Goal: Use online tool/utility: Utilize a website feature to perform a specific function

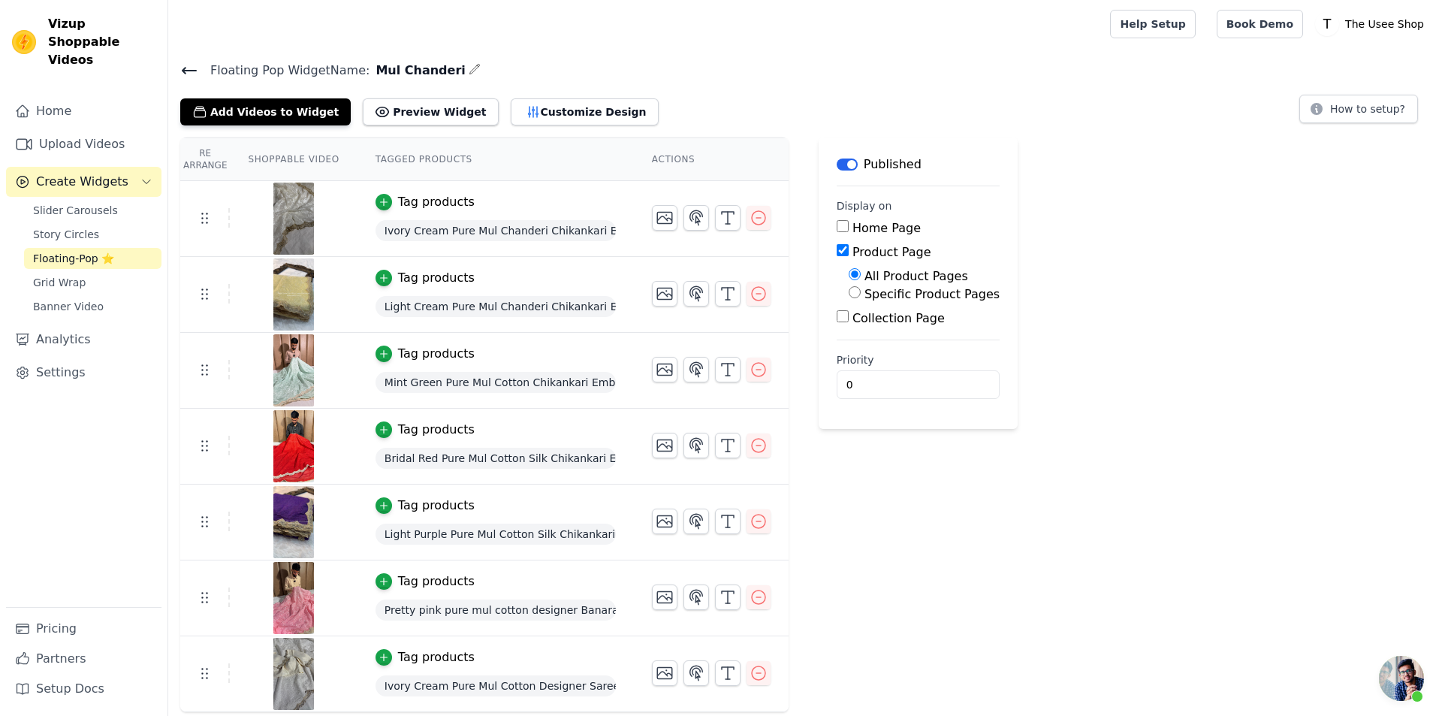
click at [195, 73] on icon at bounding box center [189, 71] width 18 height 18
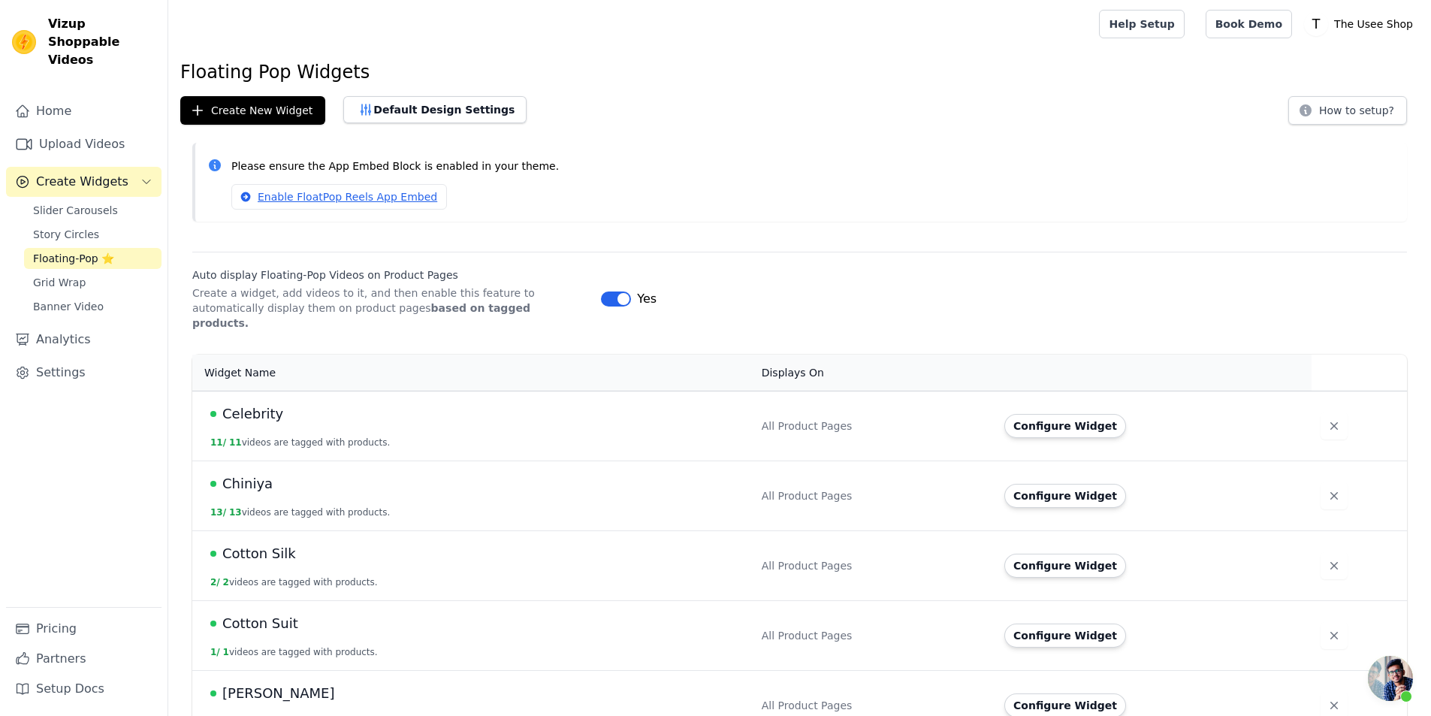
click at [117, 173] on span "Create Widgets" at bounding box center [82, 182] width 92 height 18
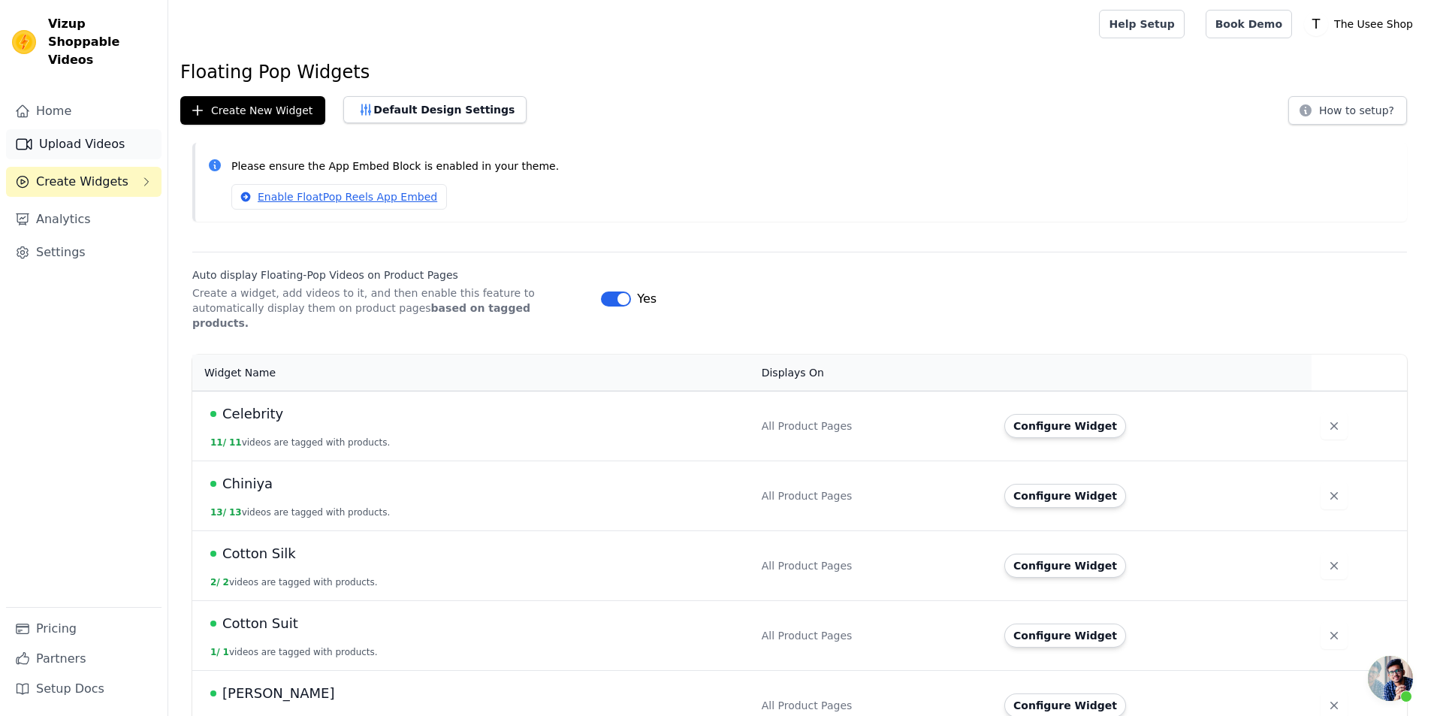
click at [95, 129] on link "Upload Videos" at bounding box center [83, 144] width 155 height 30
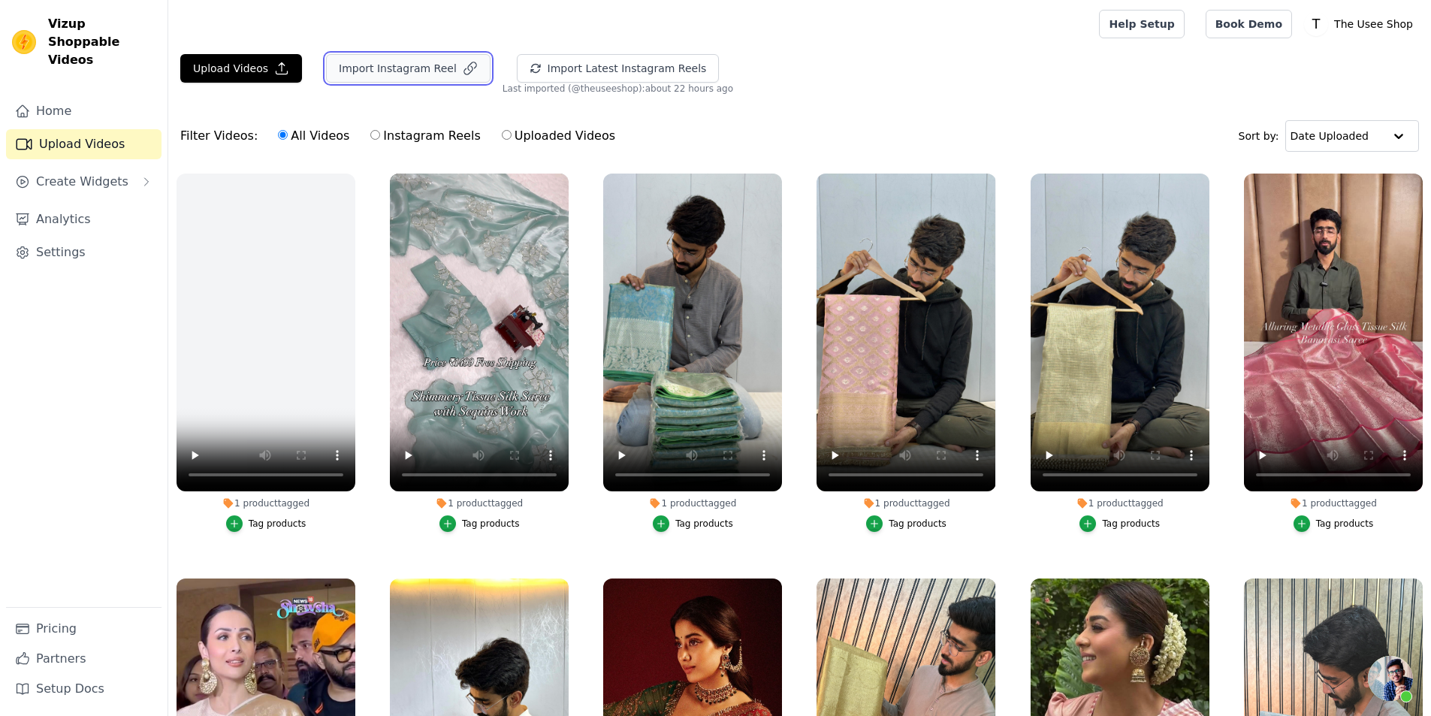
click at [406, 76] on button "Import Instagram Reel" at bounding box center [408, 68] width 165 height 29
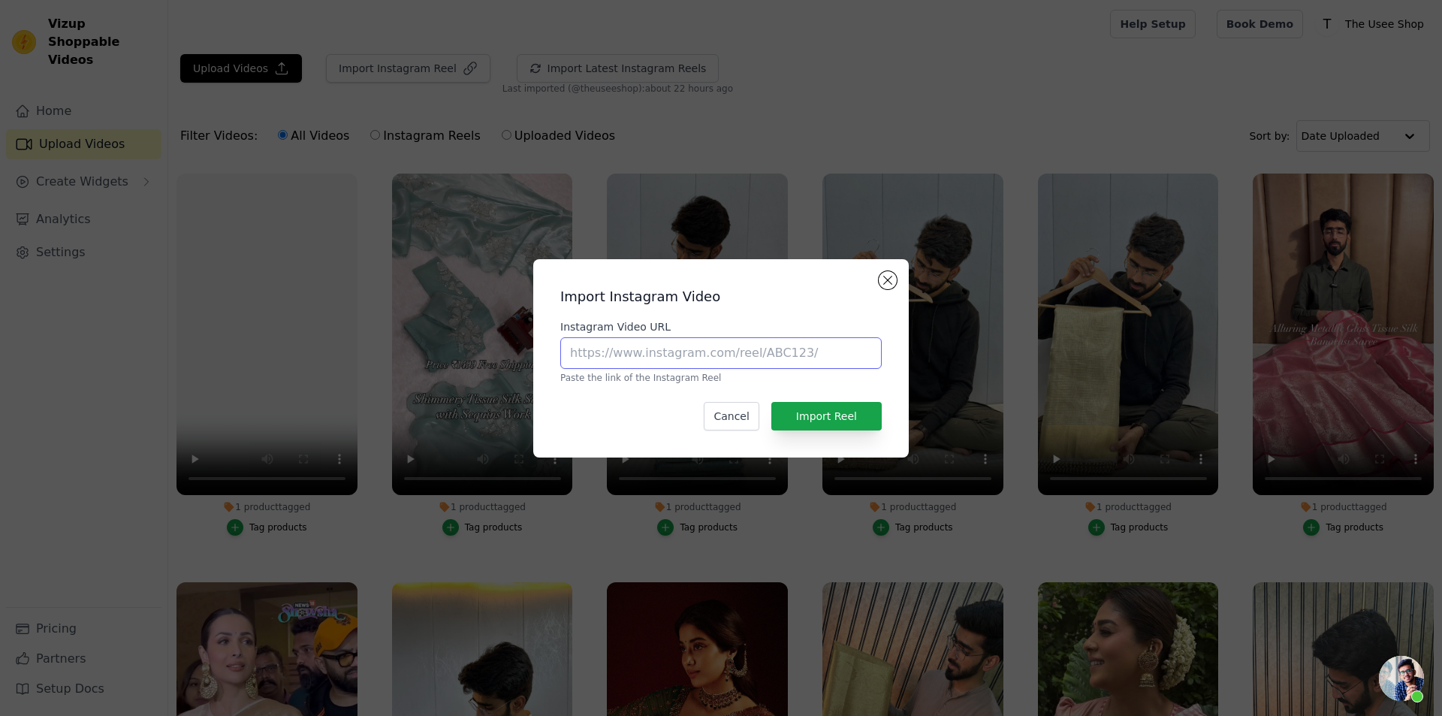
click at [718, 362] on input "Instagram Video URL" at bounding box center [720, 353] width 321 height 32
paste input "[URL][DOMAIN_NAME]"
type input "[URL][DOMAIN_NAME]"
click at [865, 421] on button "Import Reel" at bounding box center [826, 416] width 110 height 29
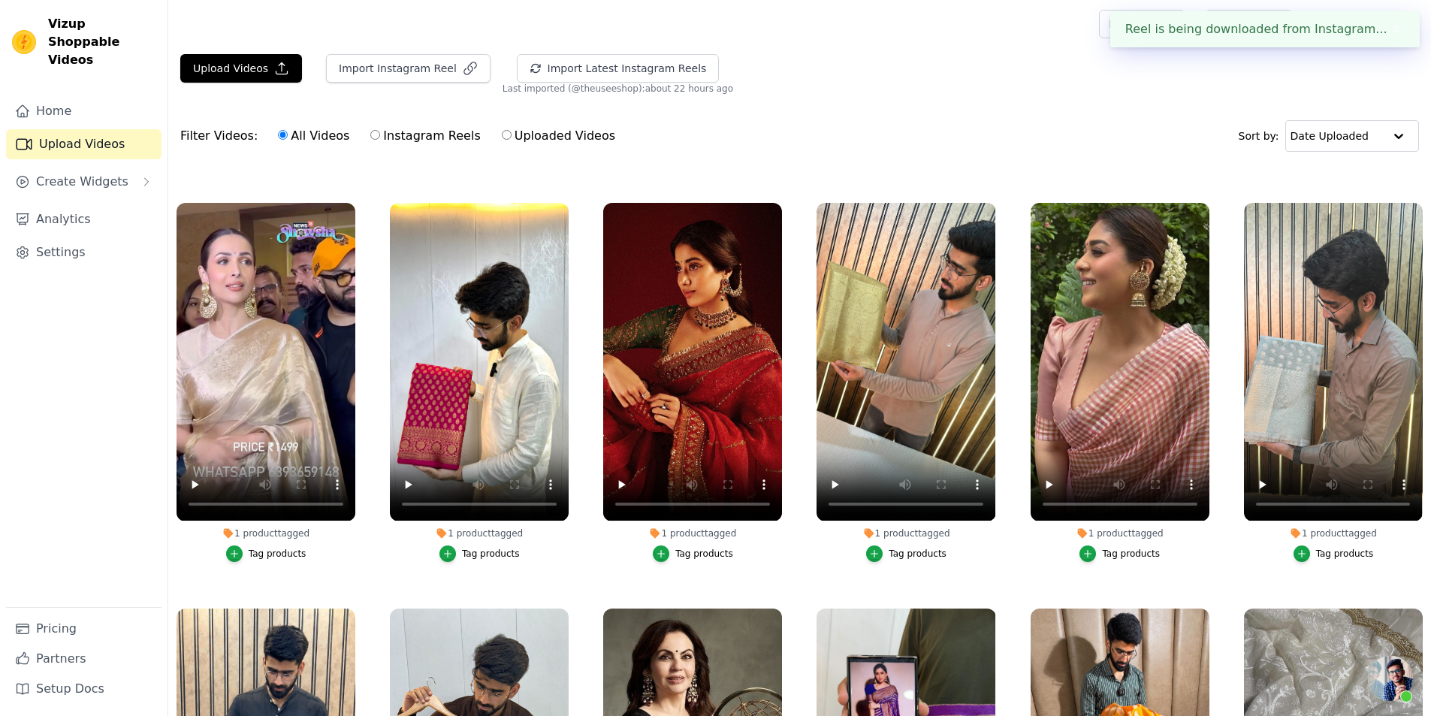
scroll to position [0, 0]
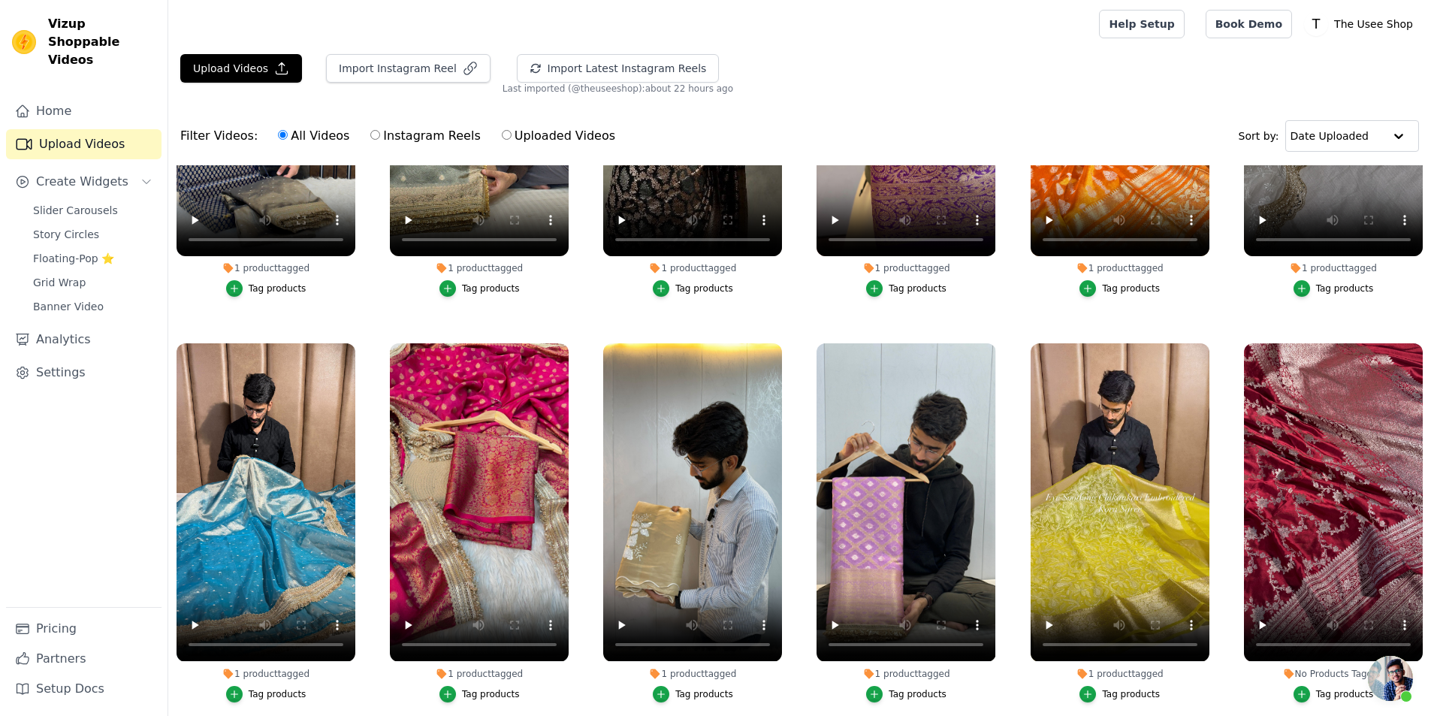
scroll to position [1127, 0]
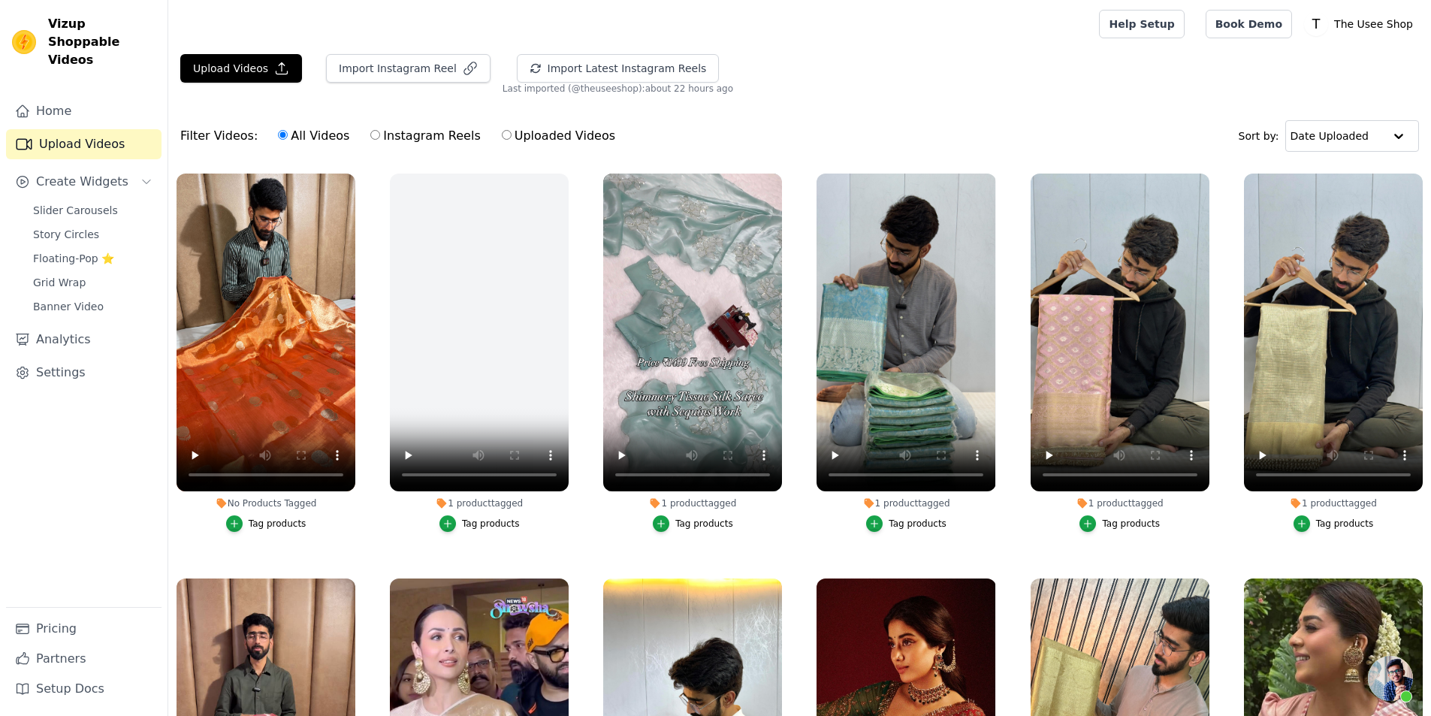
click at [263, 518] on div "Tag products" at bounding box center [278, 524] width 58 height 12
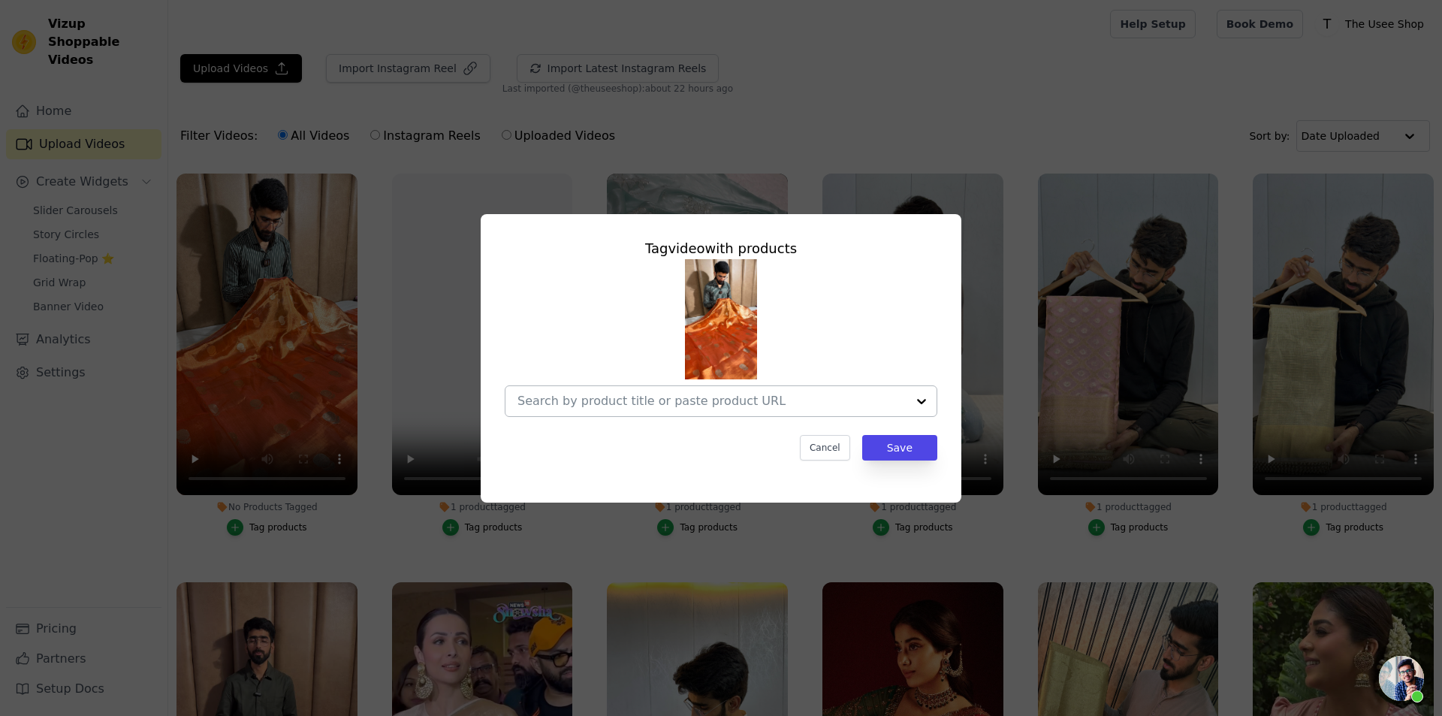
click at [795, 403] on input "No Products Tagged Tag video with products Cancel Save Tag products" at bounding box center [712, 401] width 389 height 14
paste input "https://theuseeshop.com/products/deep-carrot-orange-handwoven-pure-tissue-silk-…"
type input "https://theuseeshop.com/products/deep-carrot-orange-handwoven-pure-tissue-silk-…"
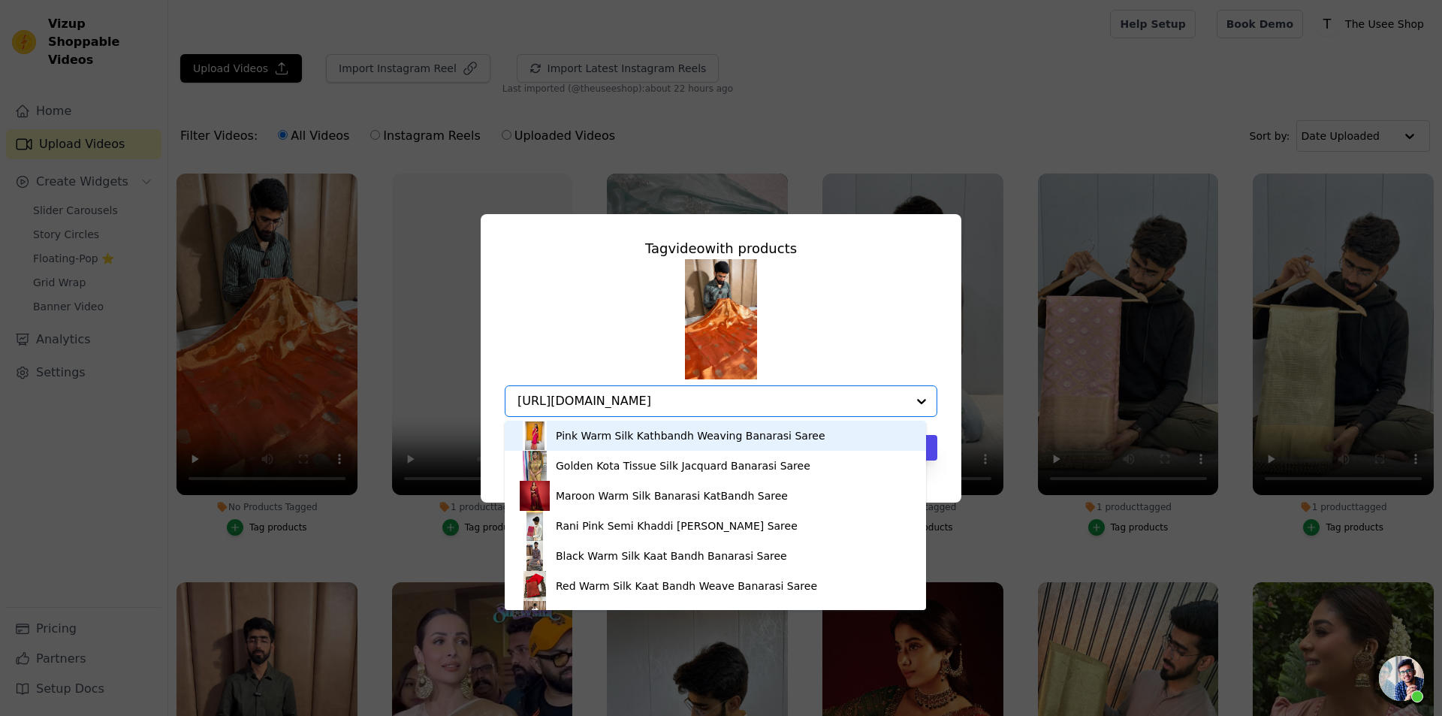
scroll to position [0, 105]
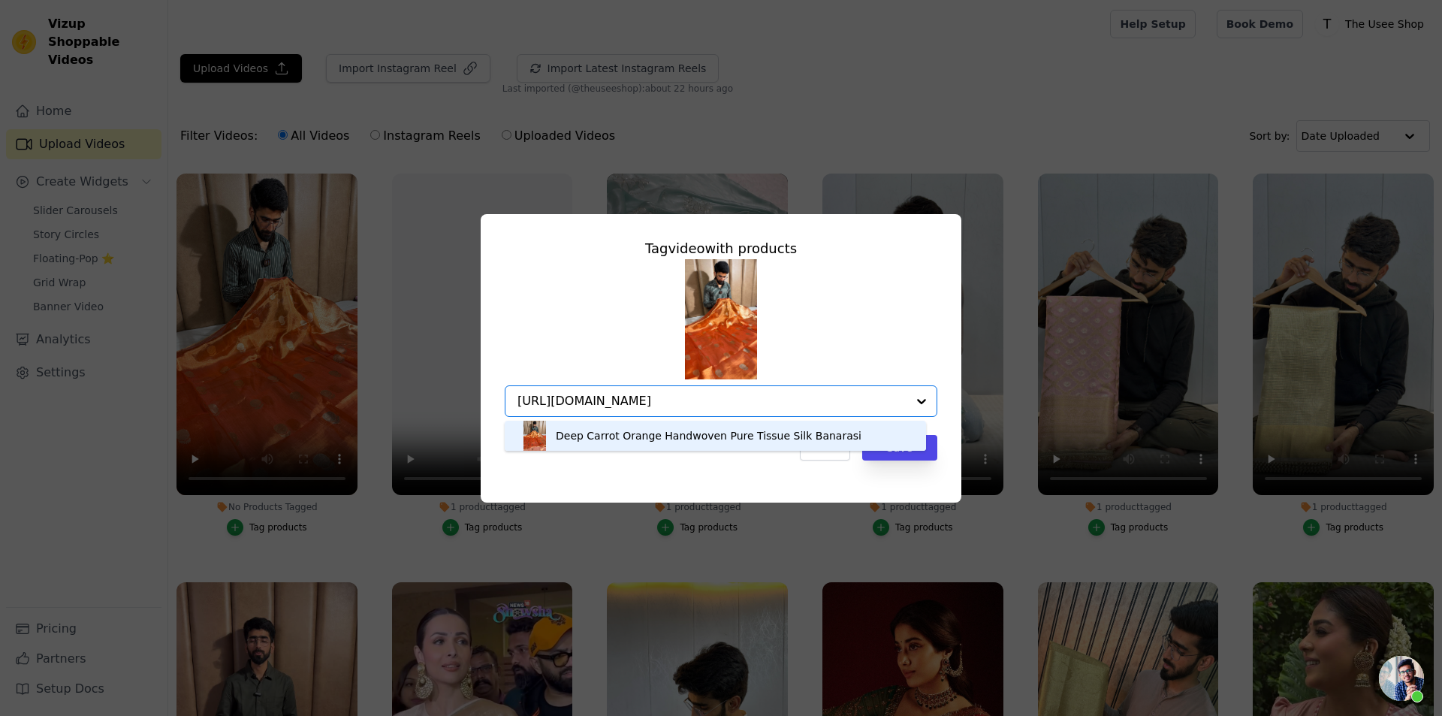
click at [741, 428] on div "Deep Carrot Orange Handwoven Pure Tissue Silk Banarasi" at bounding box center [709, 435] width 306 height 15
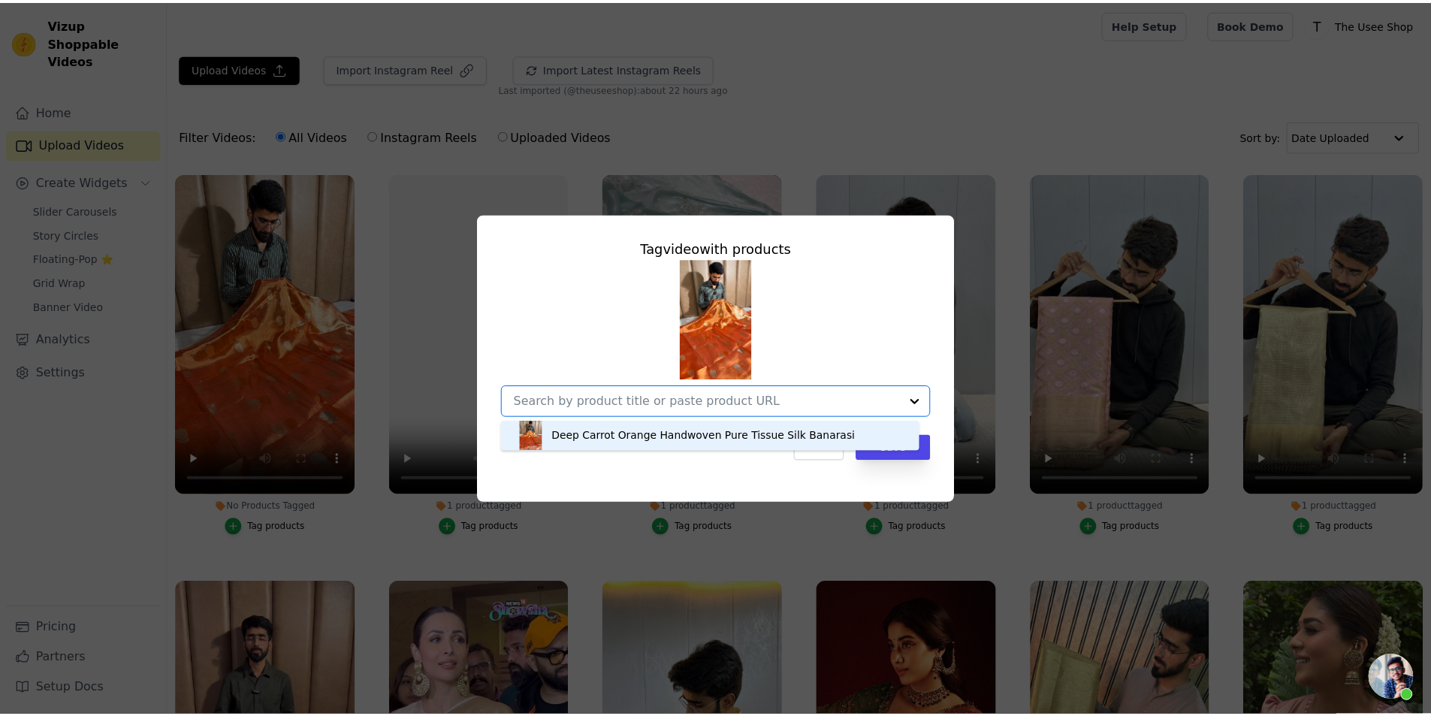
scroll to position [0, 0]
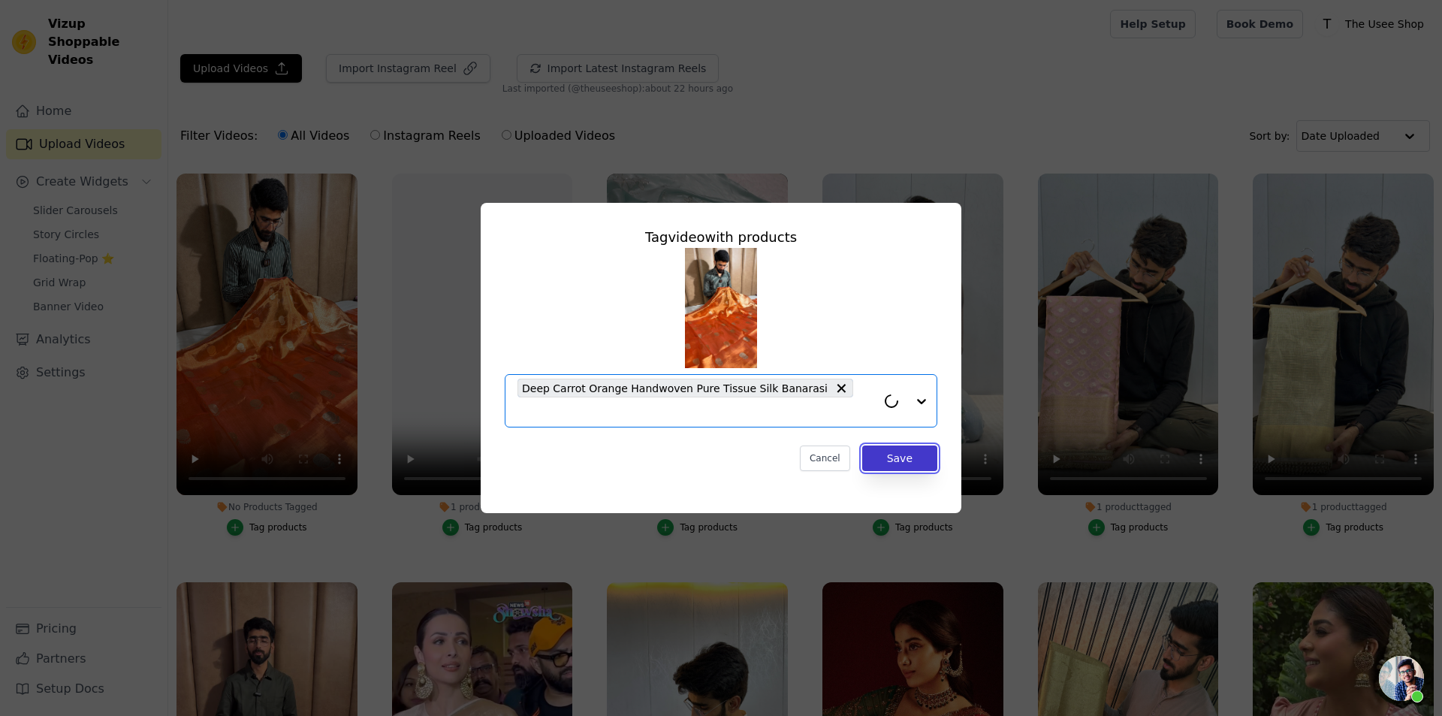
click at [885, 452] on button "Save" at bounding box center [899, 458] width 75 height 26
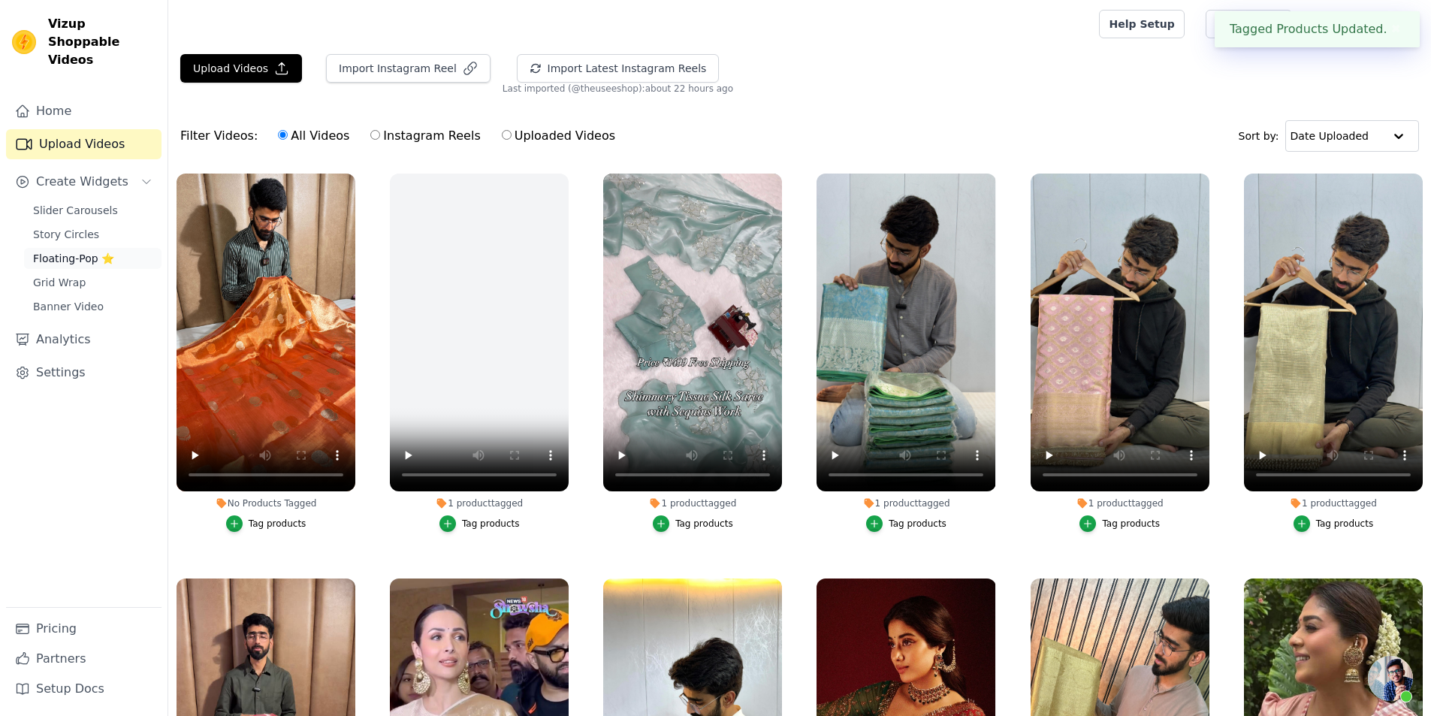
click at [100, 251] on span "Floating-Pop ⭐" at bounding box center [73, 258] width 81 height 15
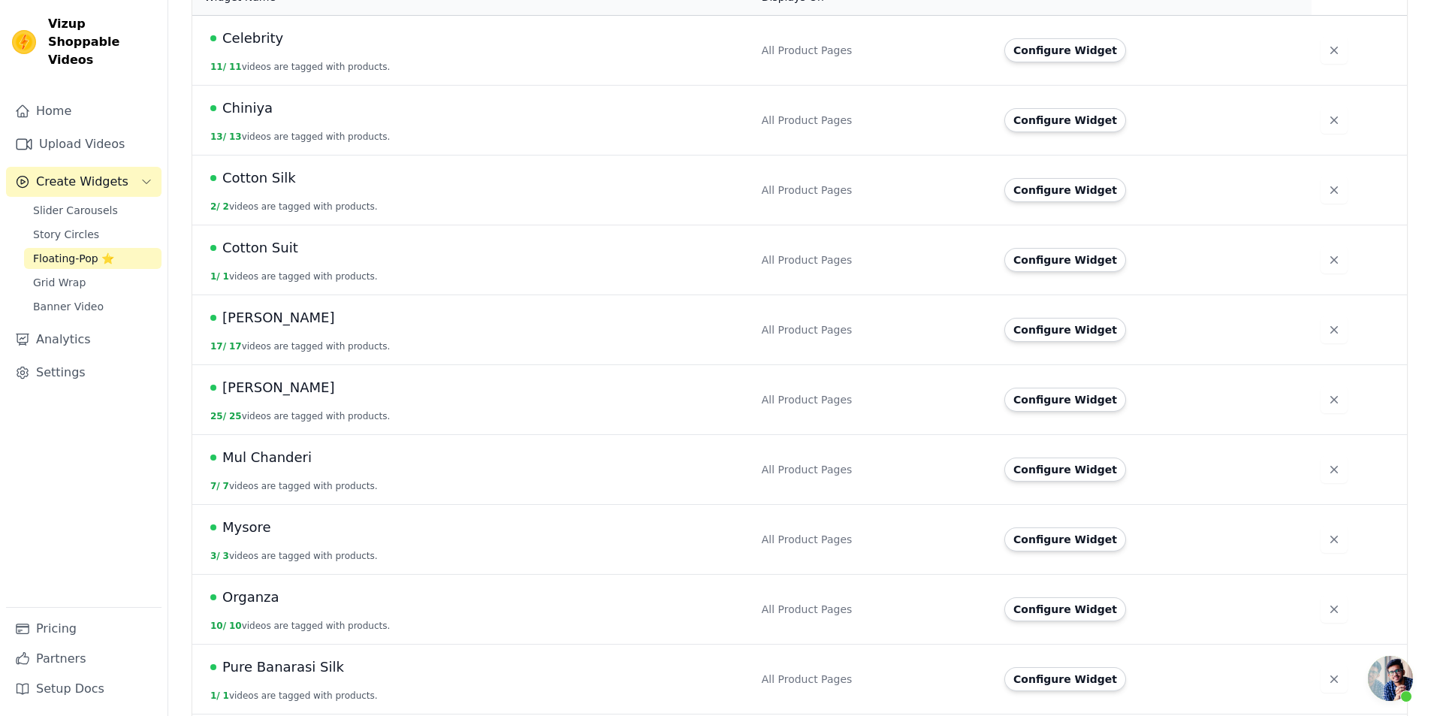
scroll to position [751, 0]
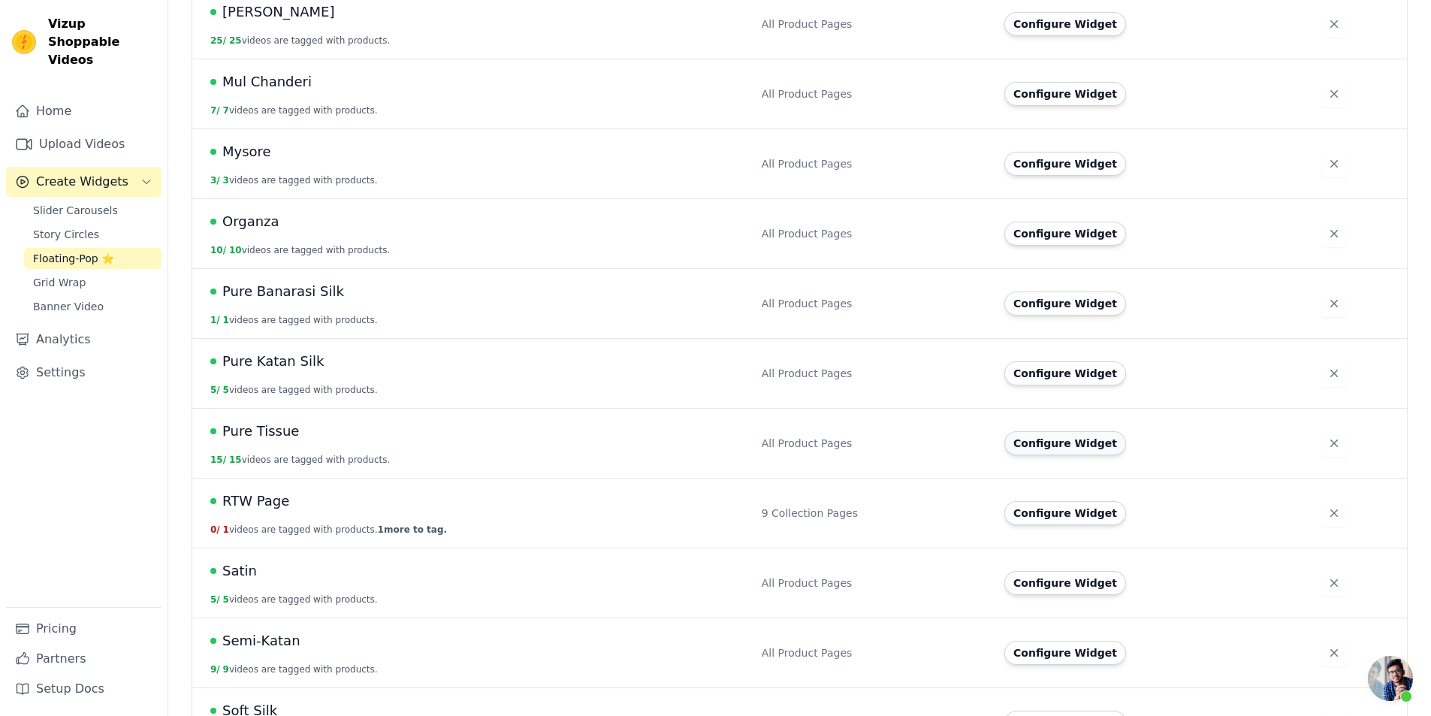
click at [1041, 431] on button "Configure Widget" at bounding box center [1065, 443] width 122 height 24
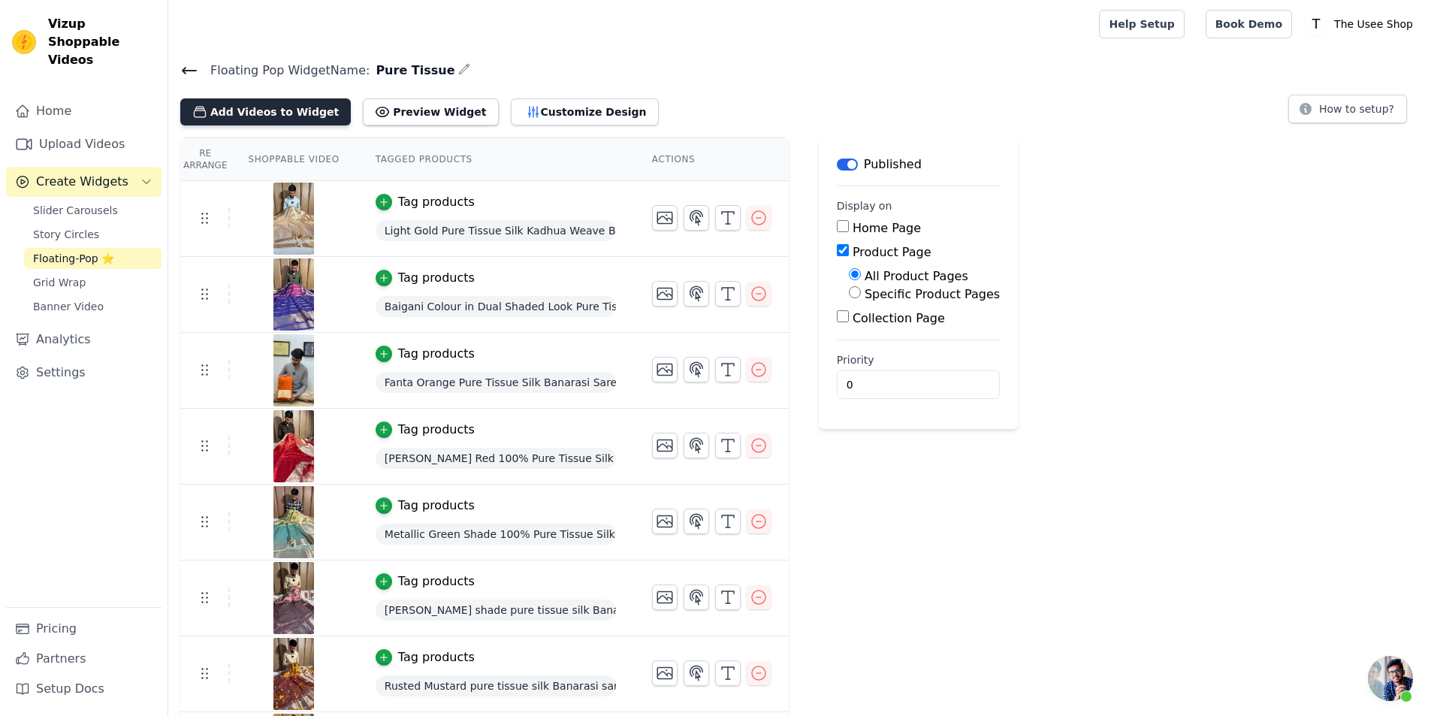
click at [311, 106] on button "Add Videos to Widget" at bounding box center [265, 111] width 171 height 27
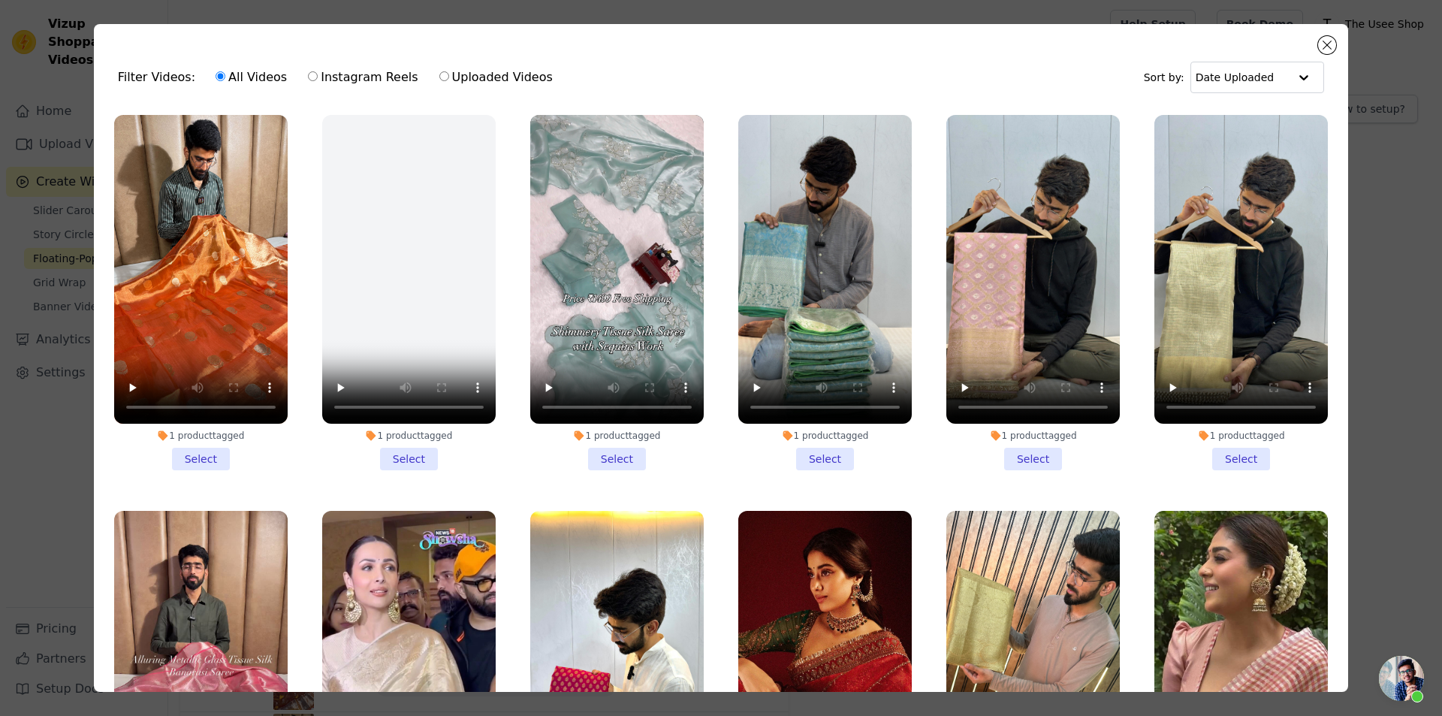
click at [200, 442] on li "1 product tagged Select" at bounding box center [201, 292] width 174 height 355
click at [0, 0] on input "1 product tagged Select" at bounding box center [0, 0] width 0 height 0
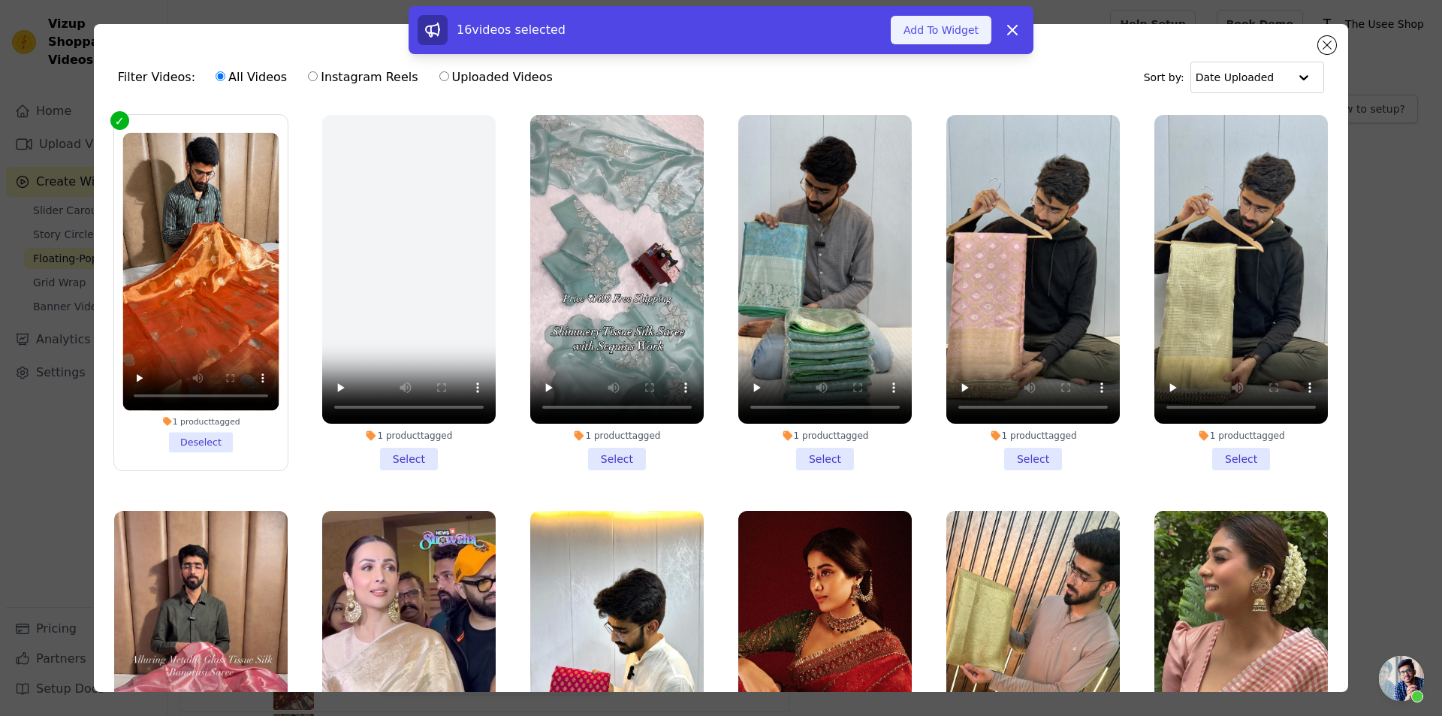
click at [943, 31] on button "Add To Widget" at bounding box center [941, 30] width 101 height 29
